Goal: Information Seeking & Learning: Find contact information

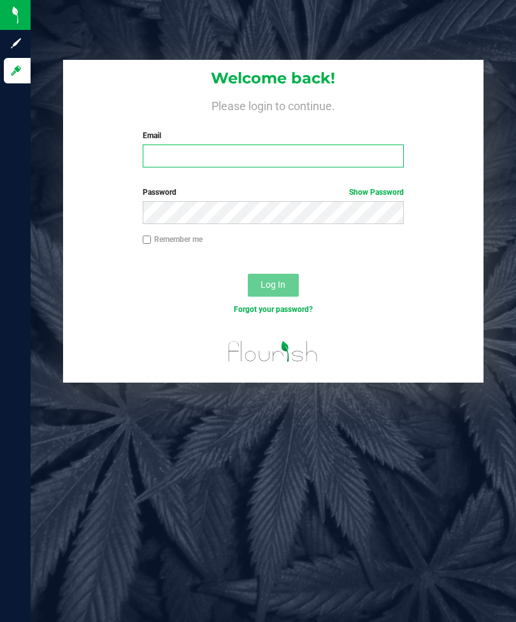
click at [378, 159] on input "Email" at bounding box center [273, 156] width 261 height 23
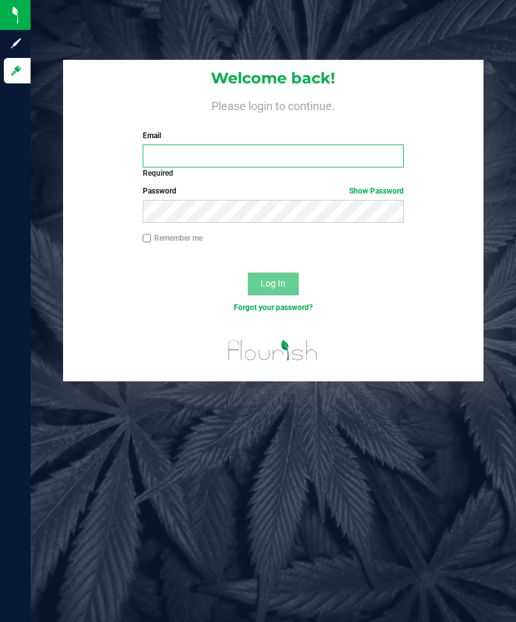
click at [311, 158] on input "Email" at bounding box center [273, 156] width 261 height 23
paste input "mailto:[EMAIL_ADDRESS][PERSON_NAME][DOMAIN_NAME]"
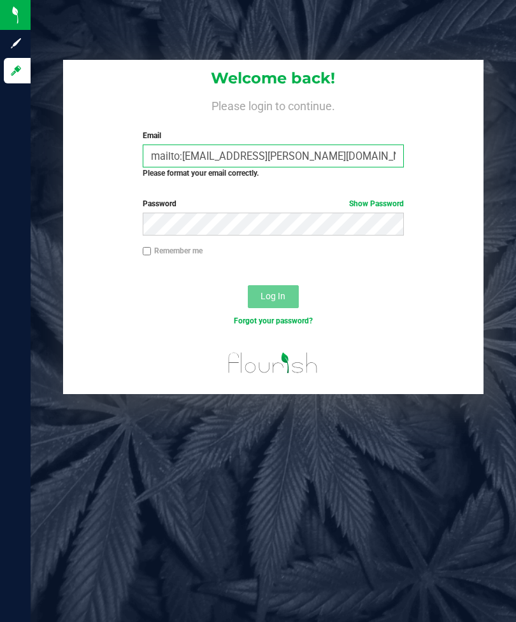
click at [181, 161] on input "mailto:[EMAIL_ADDRESS][PERSON_NAME][DOMAIN_NAME]" at bounding box center [273, 156] width 261 height 23
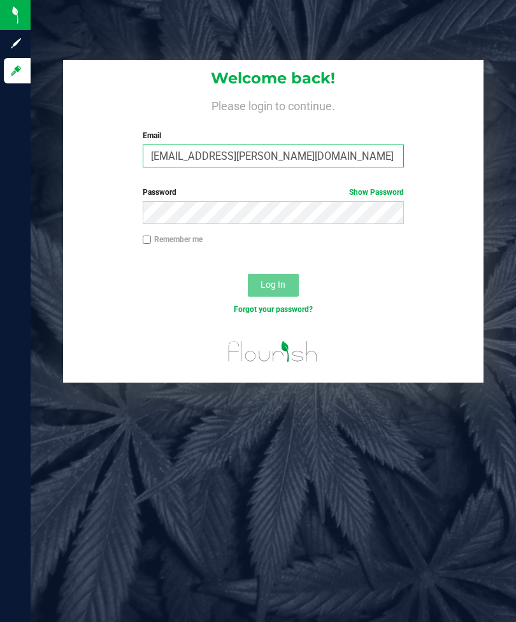
type input "[EMAIL_ADDRESS][PERSON_NAME][DOMAIN_NAME]"
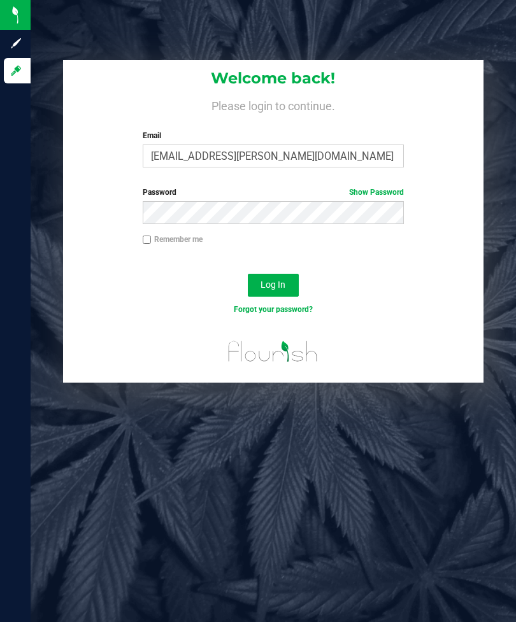
click at [284, 280] on span "Log In" at bounding box center [273, 285] width 25 height 10
click at [291, 284] on button "Log In" at bounding box center [273, 285] width 51 height 23
click at [294, 278] on button "Log In" at bounding box center [273, 285] width 51 height 23
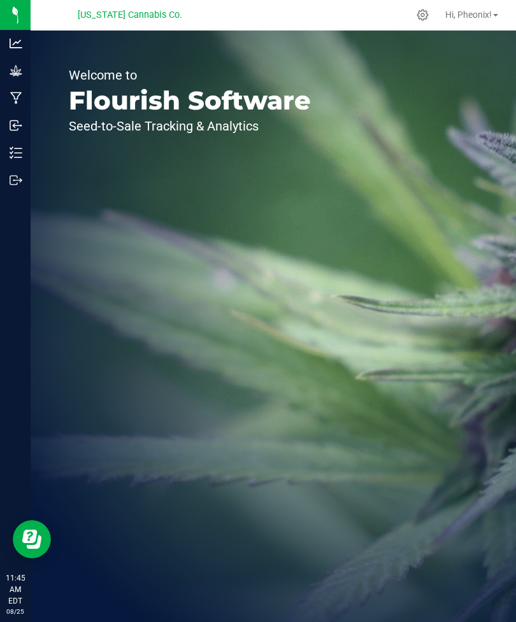
click at [1, 59] on link "Grow" at bounding box center [15, 71] width 31 height 27
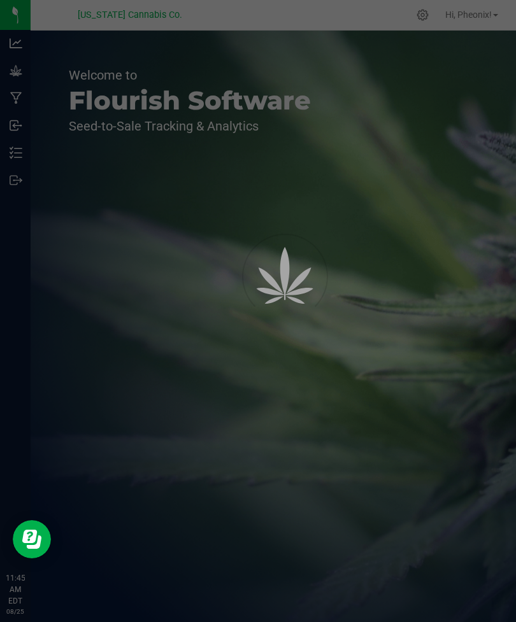
click at [31, 61] on div "Grow" at bounding box center [17, 70] width 27 height 25
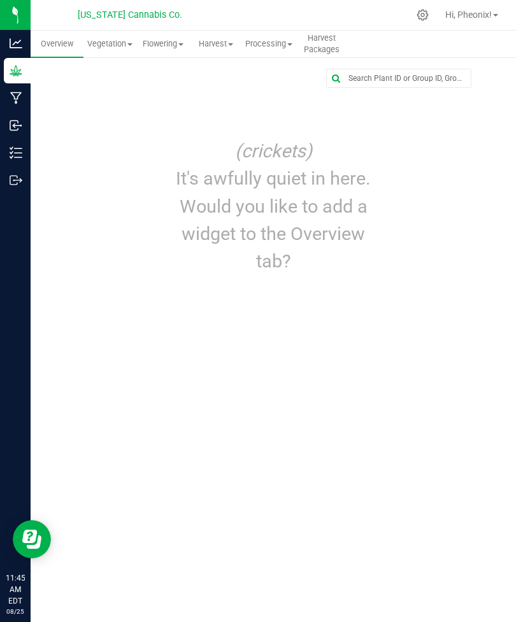
click at [19, 48] on icon at bounding box center [16, 43] width 13 height 10
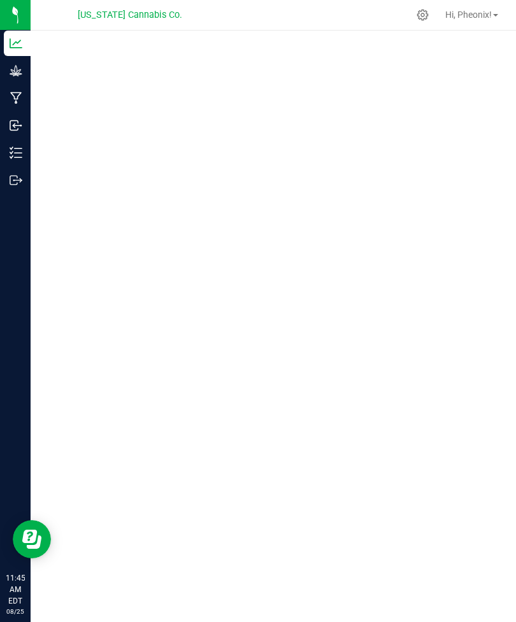
click at [0, 0] on p "Grow" at bounding box center [0, 0] width 0 height 0
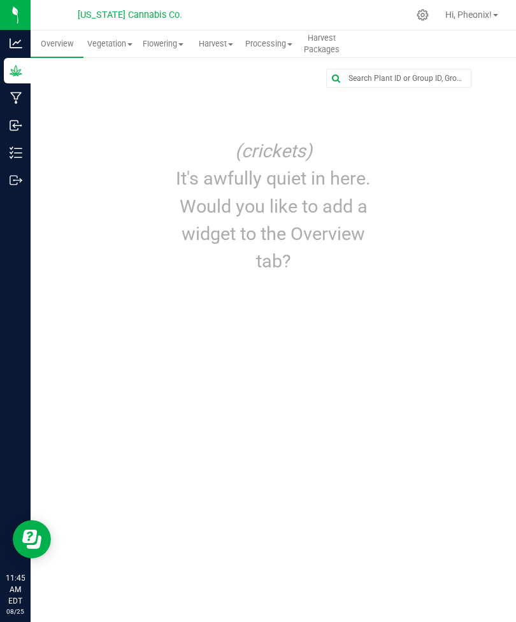
click at [0, 0] on p "Manufacturing" at bounding box center [0, 0] width 0 height 0
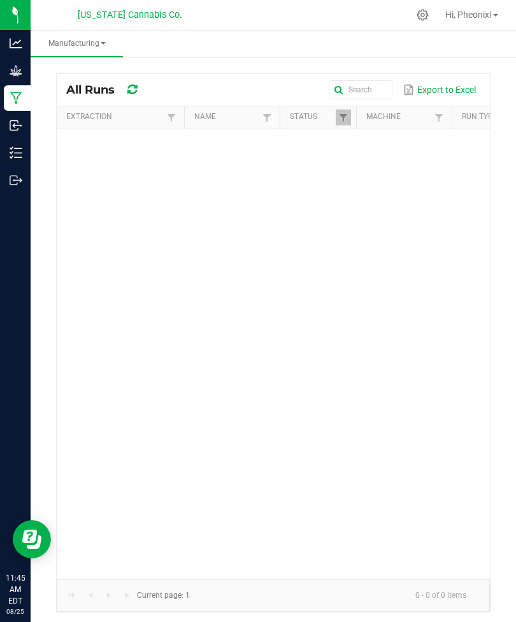
click at [0, 0] on p "Grow" at bounding box center [0, 0] width 0 height 0
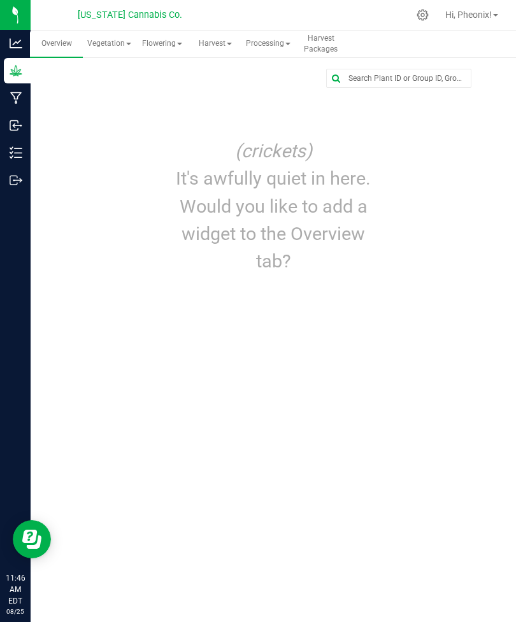
click at [31, 543] on icon "Open Resource Center" at bounding box center [31, 539] width 19 height 19
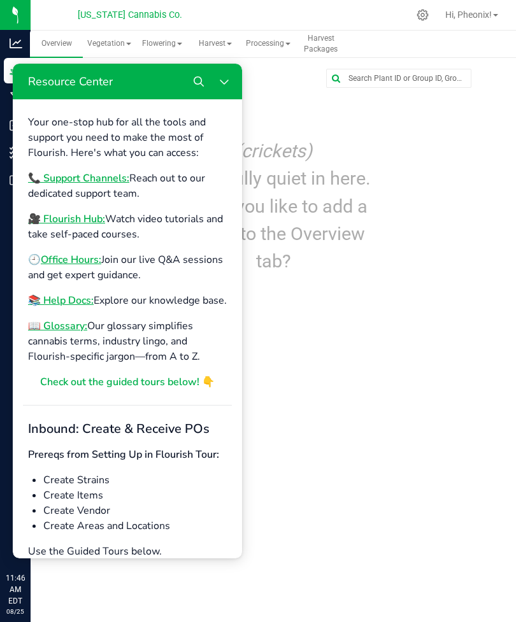
click at [54, 257] on b "Office Hours:" at bounding box center [71, 260] width 61 height 14
